Goal: Task Accomplishment & Management: Use online tool/utility

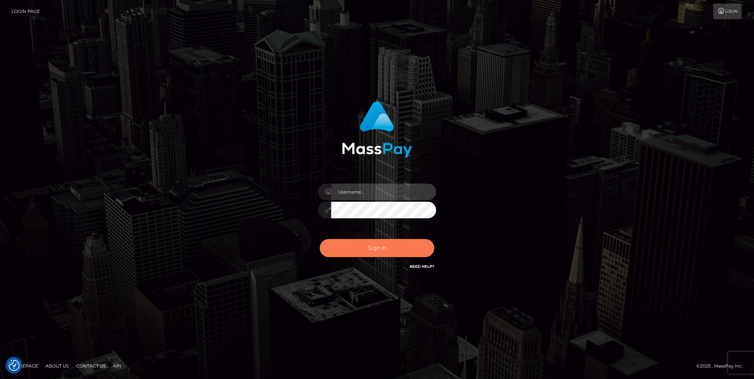
type input "nikki.[PERSON_NAME]"
click at [381, 248] on button "Sign in" at bounding box center [377, 248] width 115 height 18
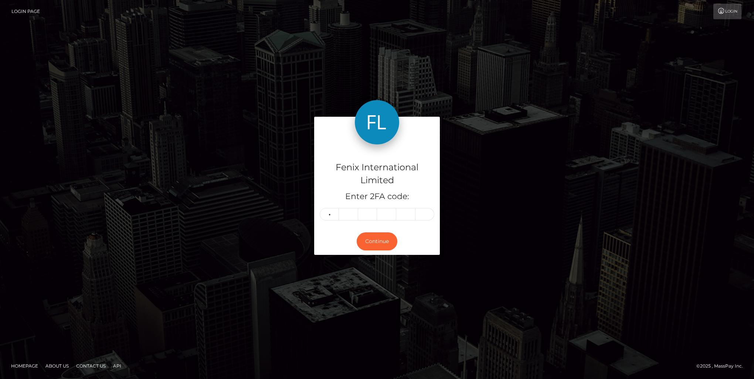
type input "4"
type input "2"
type input "6"
type input "8"
type input "2"
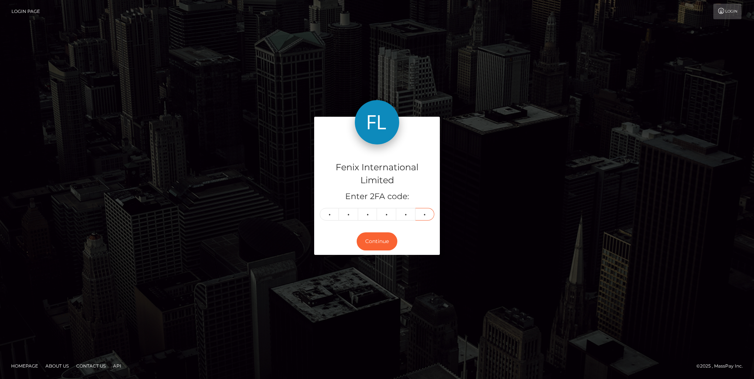
type input "1"
click at [367, 240] on button "Continue" at bounding box center [377, 241] width 41 height 18
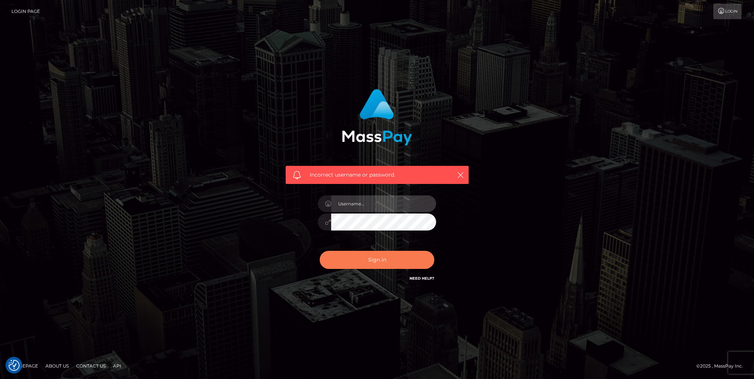
type input "nikki.[PERSON_NAME]"
click at [370, 258] on button "Sign in" at bounding box center [377, 260] width 115 height 18
click at [458, 176] on icon "button" at bounding box center [460, 174] width 7 height 7
click at [461, 175] on icon "button" at bounding box center [460, 174] width 7 height 7
click at [460, 172] on icon "button" at bounding box center [460, 174] width 7 height 7
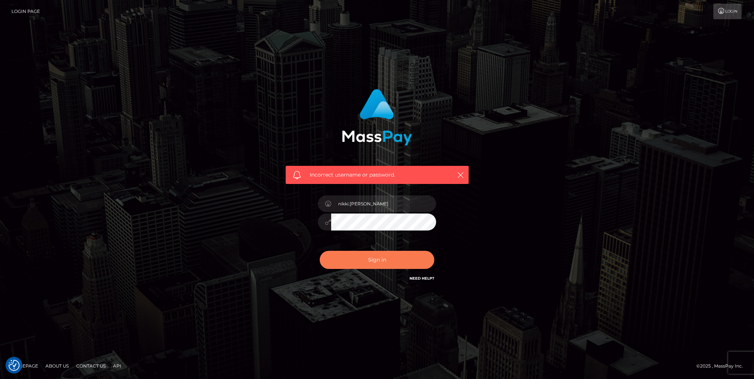
click at [377, 257] on button "Sign in" at bounding box center [377, 260] width 115 height 18
click at [460, 177] on icon "button" at bounding box center [460, 174] width 7 height 7
click at [460, 173] on icon "button" at bounding box center [460, 174] width 7 height 7
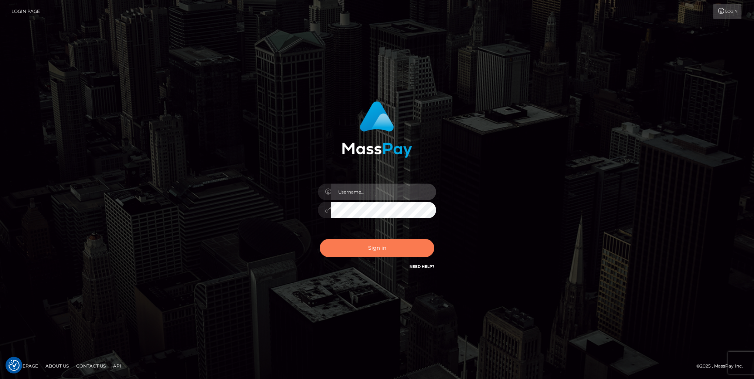
type input "nikki.[PERSON_NAME]"
drag, startPoint x: 362, startPoint y: 250, endPoint x: 356, endPoint y: 225, distance: 25.7
click at [362, 250] on button "Sign in" at bounding box center [377, 248] width 115 height 18
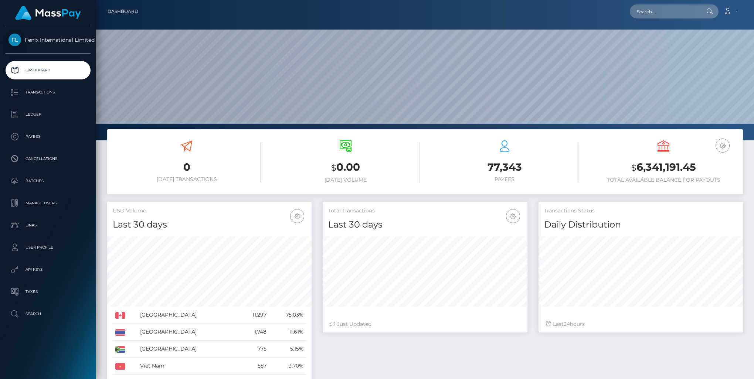
scroll to position [131, 204]
click at [31, 182] on p "Batches" at bounding box center [47, 180] width 79 height 11
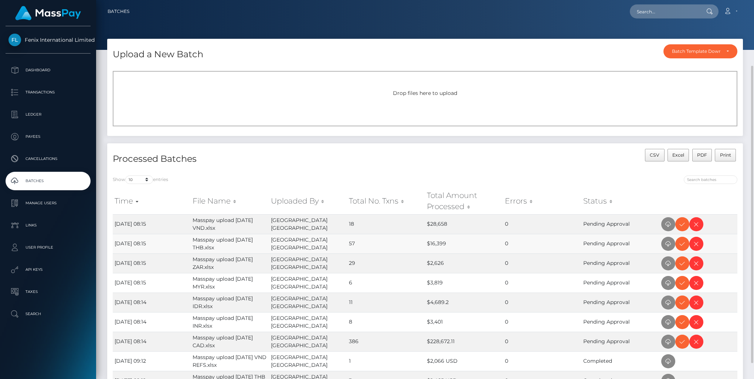
scroll to position [74, 0]
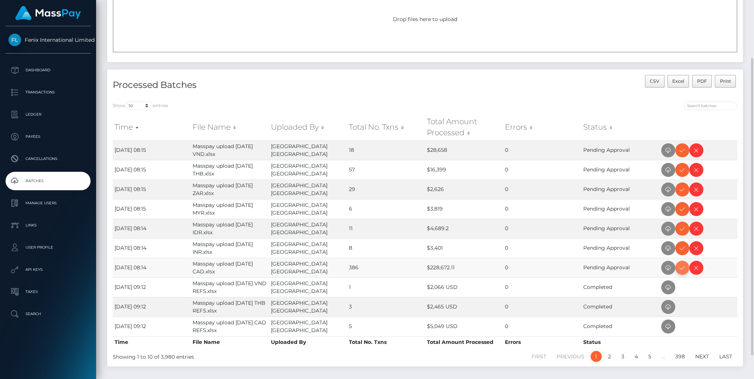
click at [683, 267] on icon at bounding box center [682, 267] width 9 height 9
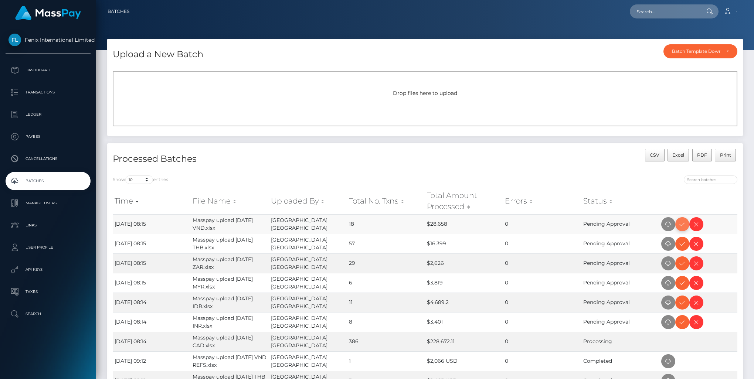
click at [680, 226] on icon at bounding box center [682, 224] width 9 height 9
click at [684, 243] on icon at bounding box center [682, 243] width 9 height 9
click at [682, 261] on icon at bounding box center [682, 263] width 9 height 9
click at [681, 304] on icon at bounding box center [682, 302] width 9 height 9
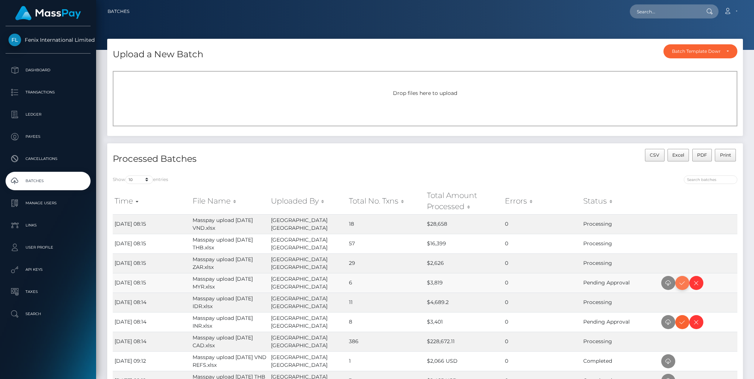
click at [685, 282] on icon at bounding box center [682, 283] width 9 height 9
click at [685, 321] on icon at bounding box center [682, 322] width 9 height 9
